Goal: Task Accomplishment & Management: Manage account settings

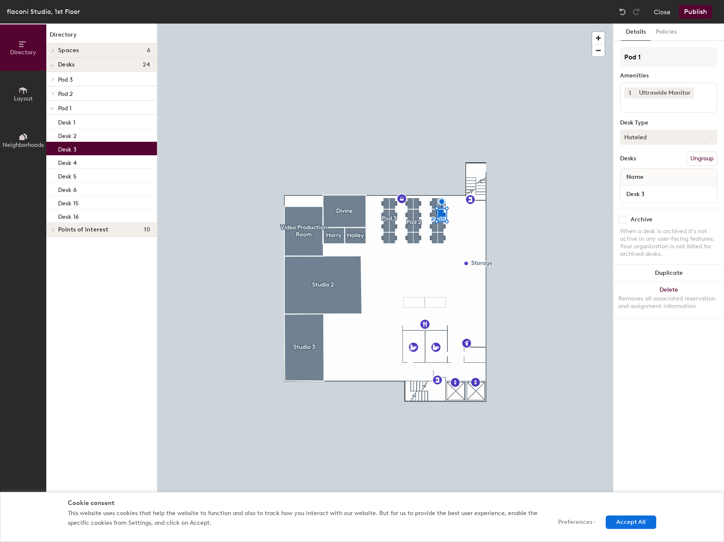
click at [685, 141] on button "Hoteled" at bounding box center [668, 137] width 97 height 15
click at [678, 159] on div "Assigned" at bounding box center [662, 163] width 84 height 13
click at [626, 518] on button "Accept All" at bounding box center [630, 521] width 50 height 13
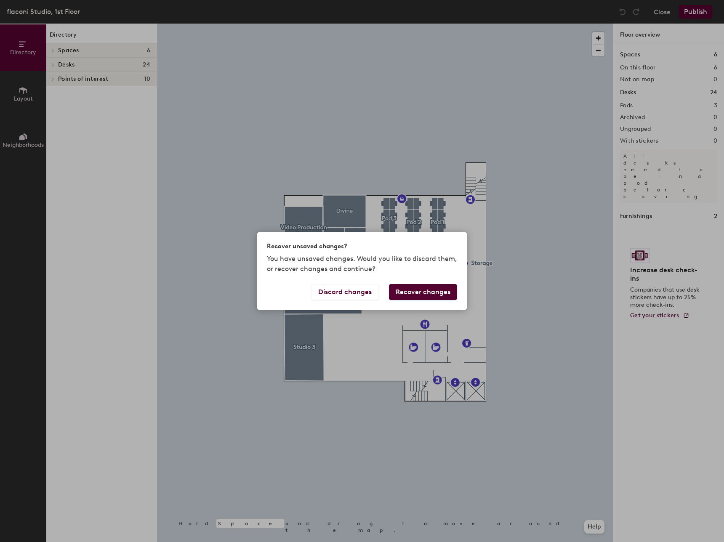
click at [400, 297] on button "Recover changes" at bounding box center [423, 292] width 68 height 16
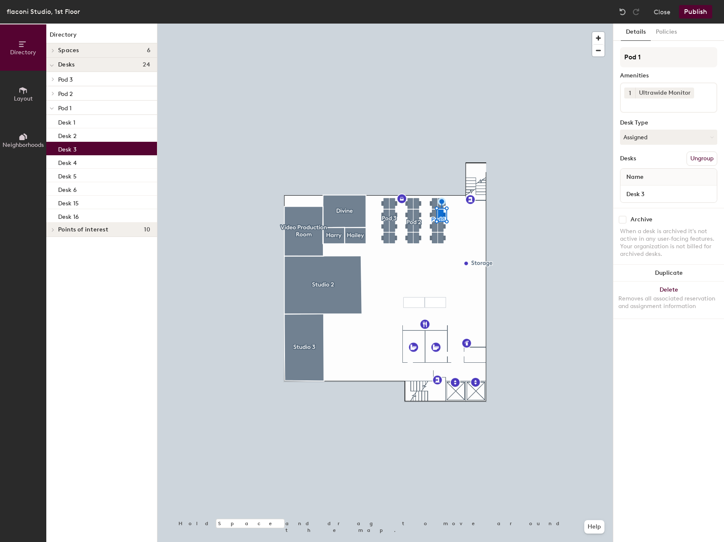
click at [695, 159] on button "Ungroup" at bounding box center [701, 158] width 31 height 14
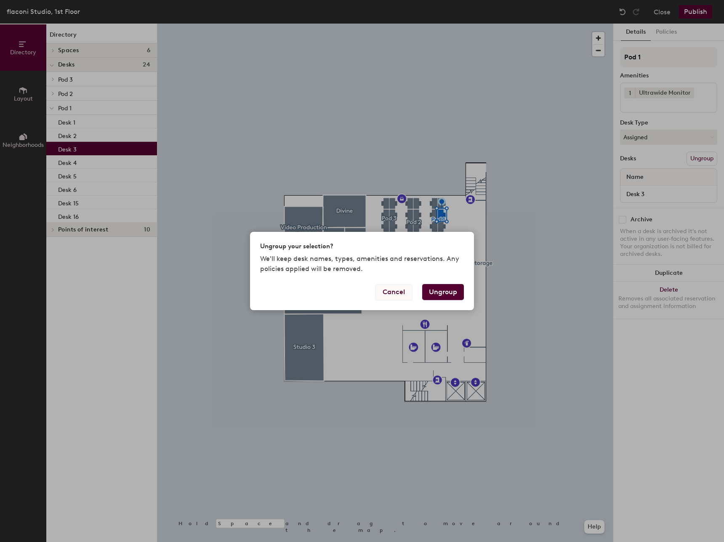
click at [399, 291] on button "Cancel" at bounding box center [393, 292] width 37 height 16
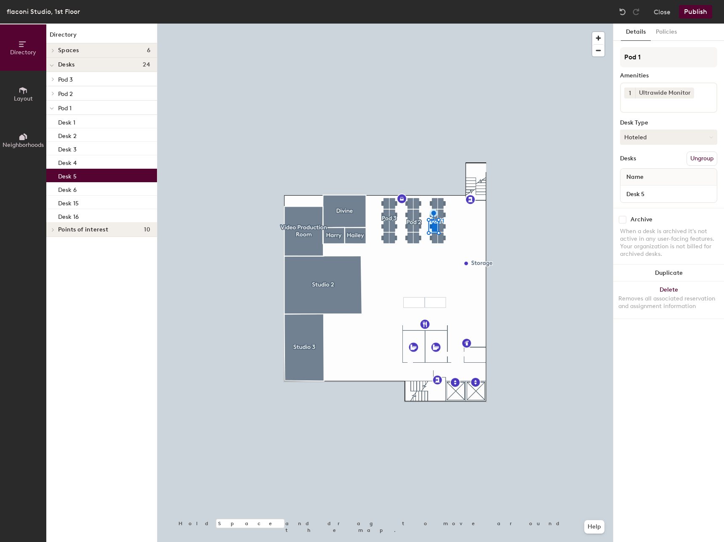
click at [659, 141] on button "Hoteled" at bounding box center [668, 137] width 97 height 15
click at [477, 24] on div at bounding box center [384, 24] width 455 height 0
click at [669, 136] on button "Hoteled" at bounding box center [668, 137] width 97 height 15
click at [663, 162] on div "Assigned" at bounding box center [662, 163] width 84 height 13
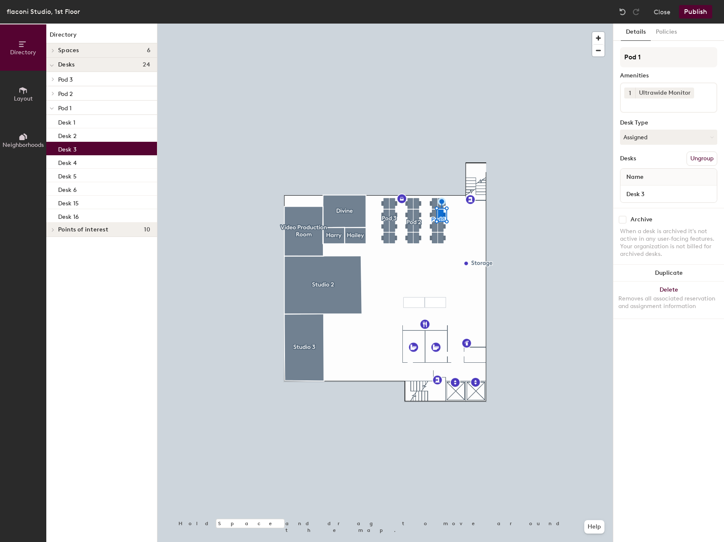
click at [693, 13] on button "Publish" at bounding box center [695, 11] width 33 height 13
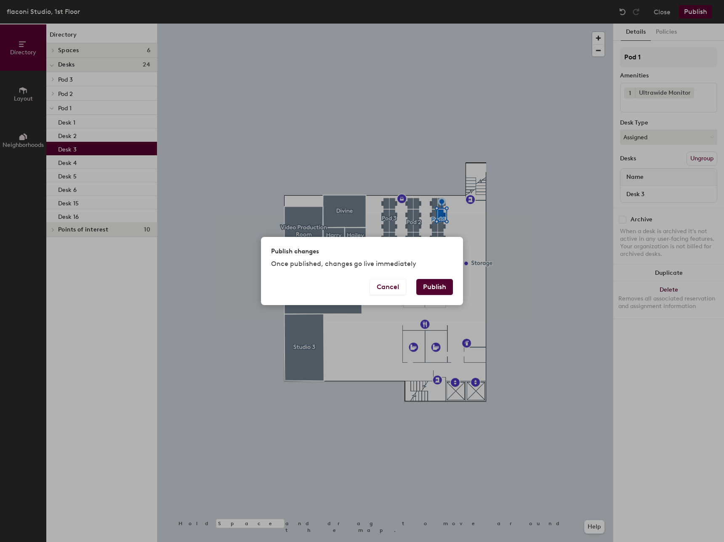
click at [435, 287] on button "Publish" at bounding box center [434, 287] width 37 height 16
